Goal: Task Accomplishment & Management: Manage account settings

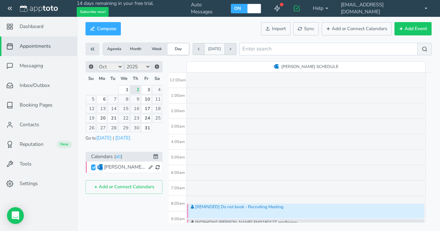
scroll to position [123, 0]
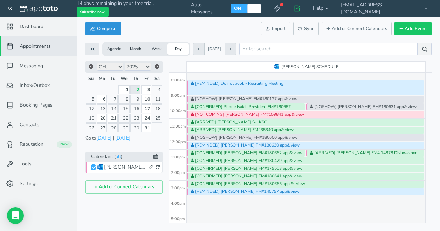
click at [108, 29] on button "Compose" at bounding box center [103, 29] width 35 height 14
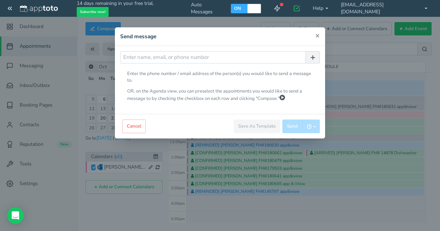
click at [318, 35] on span "×" at bounding box center [317, 35] width 5 height 10
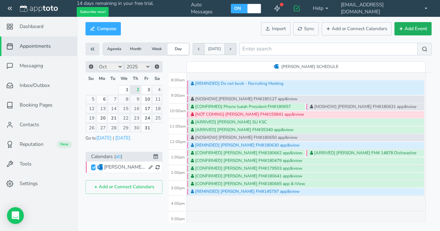
click at [408, 30] on button "Add Event" at bounding box center [413, 29] width 37 height 14
type input "[DATE]"
type input "10:00am"
type input "[DATE]"
type input "11:00am"
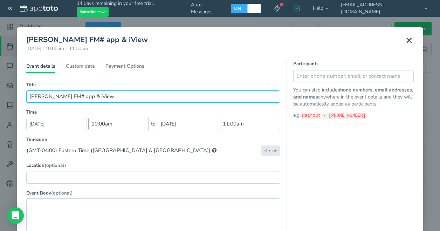
type input "[PERSON_NAME] FM# app & iView"
click at [120, 127] on input "10:00am" at bounding box center [118, 124] width 61 height 12
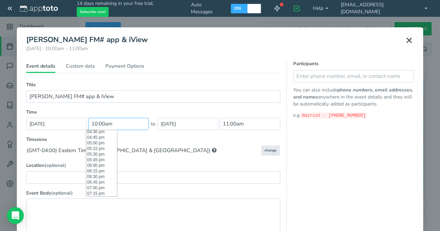
scroll to position [320, 0]
click at [104, 159] on li "03:30 pm" at bounding box center [101, 161] width 31 height 6
type input "03:30 pm"
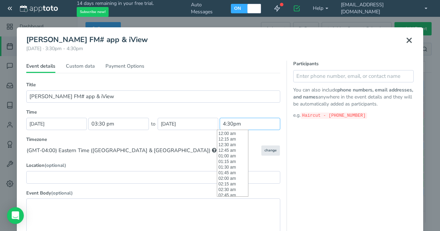
click at [250, 128] on input "4:30pm" at bounding box center [250, 124] width 61 height 12
click at [236, 136] on li "04:00 pm" at bounding box center [232, 136] width 31 height 6
type input "04:00 pm"
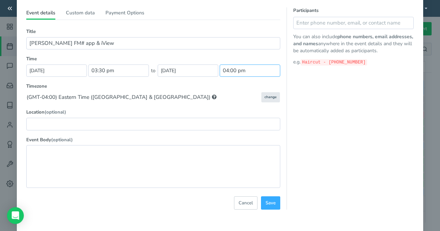
scroll to position [76, 0]
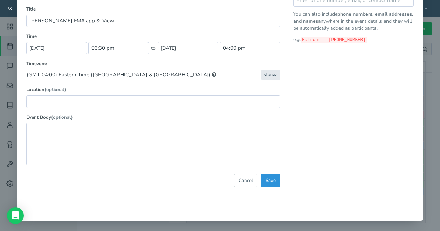
click at [274, 181] on button "Save" at bounding box center [270, 181] width 19 height 14
select select "string:America/New_York"
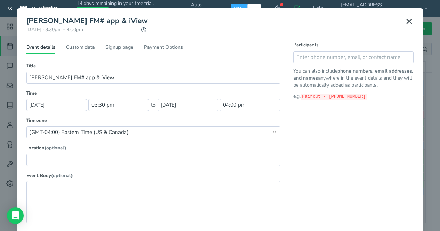
scroll to position [6, 0]
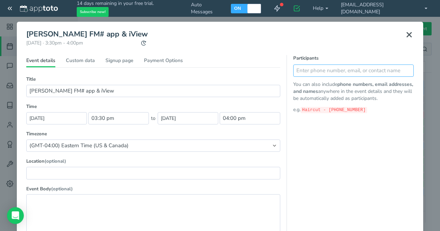
click at [351, 72] on input "text" at bounding box center [353, 70] width 121 height 12
paste input "1 603 801 5563"
click at [299, 70] on input "1 603 801 5563" at bounding box center [339, 70] width 93 height 12
click at [305, 68] on input "[PHONE_NUMBER]" at bounding box center [339, 70] width 93 height 12
click at [317, 68] on input "[PHONE_NUMBER]" at bounding box center [339, 70] width 93 height 12
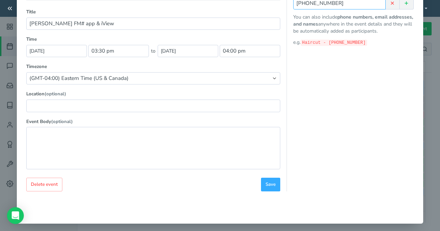
scroll to position [76, 0]
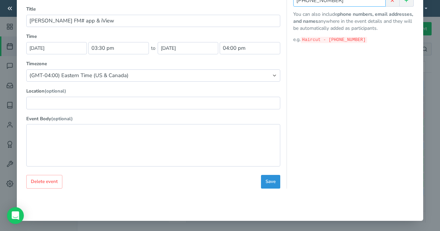
type input "[PHONE_NUMBER]"
click at [275, 178] on button "Save" at bounding box center [270, 182] width 19 height 14
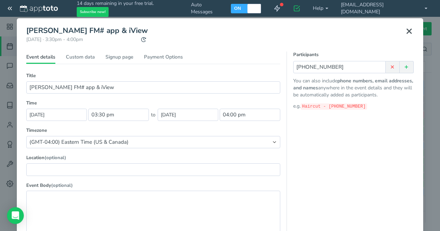
scroll to position [0, 0]
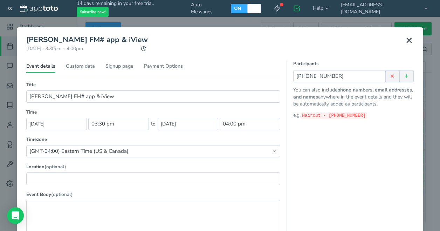
click at [408, 40] on icon at bounding box center [409, 40] width 8 height 8
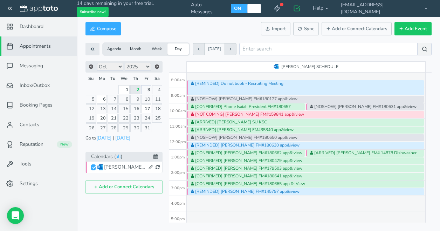
click at [147, 91] on link "3" at bounding box center [146, 89] width 10 height 9
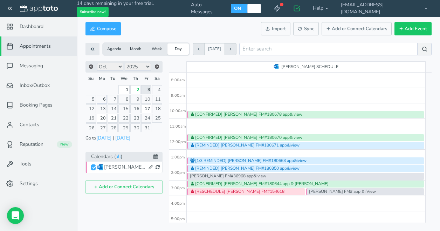
click at [102, 96] on link "6" at bounding box center [102, 99] width 11 height 9
